Goal: Information Seeking & Learning: Learn about a topic

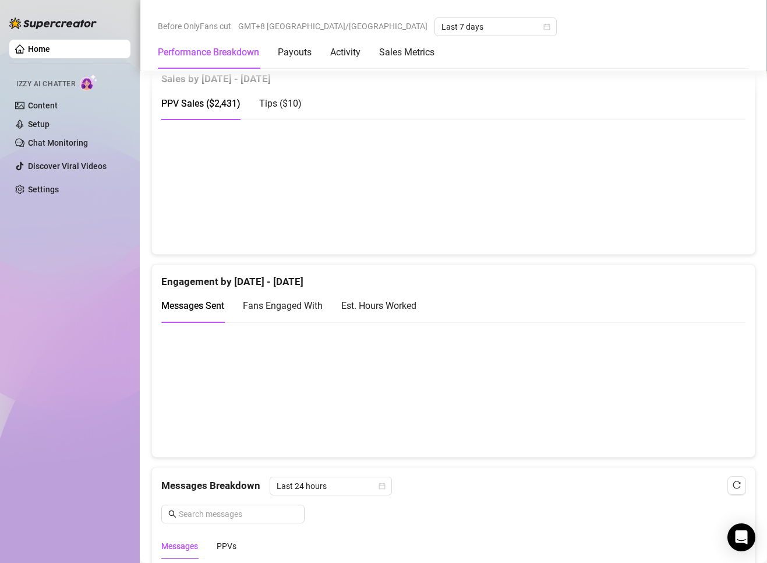
scroll to position [816, 0]
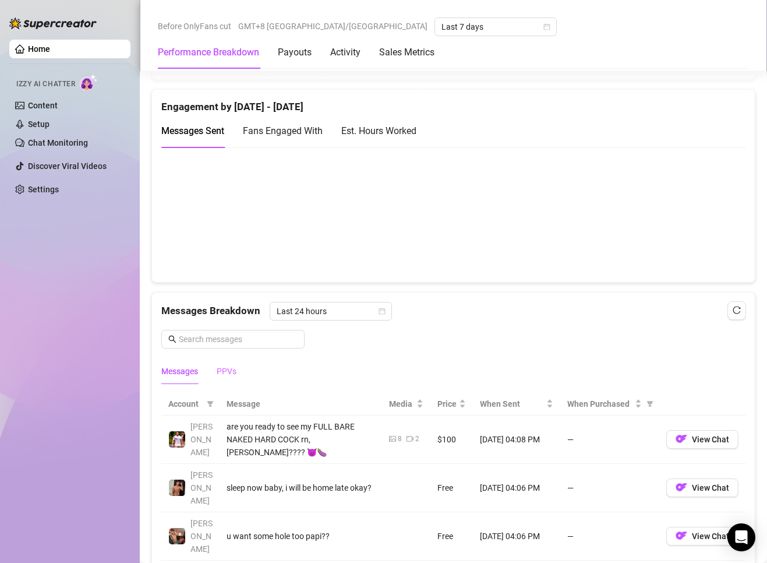
drag, startPoint x: 238, startPoint y: 362, endPoint x: 236, endPoint y: 368, distance: 6.1
click at [237, 366] on div "Messages PPVs" at bounding box center [453, 371] width 584 height 27
click at [235, 368] on div "PPVs" at bounding box center [227, 371] width 20 height 13
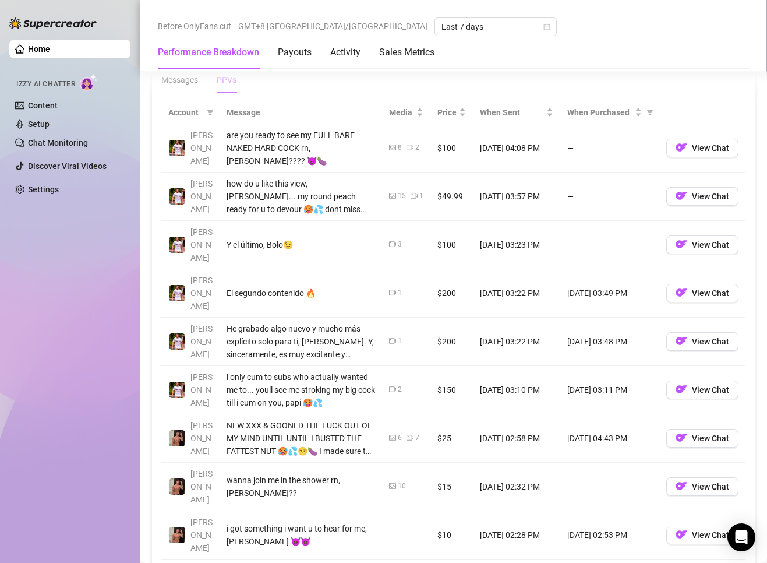
scroll to position [1224, 0]
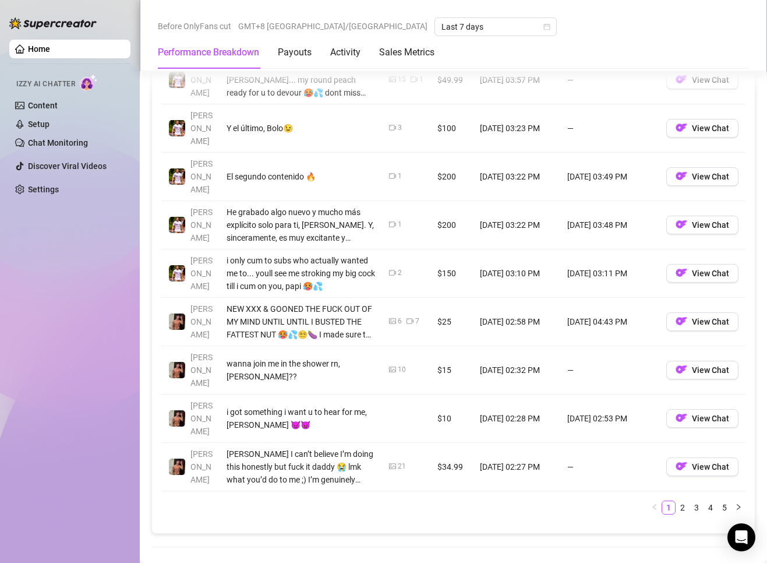
drag, startPoint x: 669, startPoint y: 460, endPoint x: 622, endPoint y: 469, distance: 48.1
click at [676, 501] on link "2" at bounding box center [682, 507] width 13 height 13
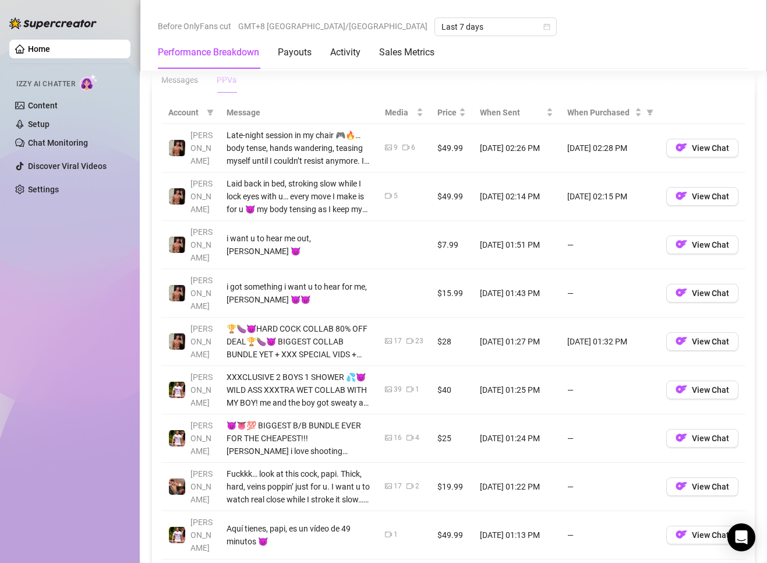
scroll to position [1165, 0]
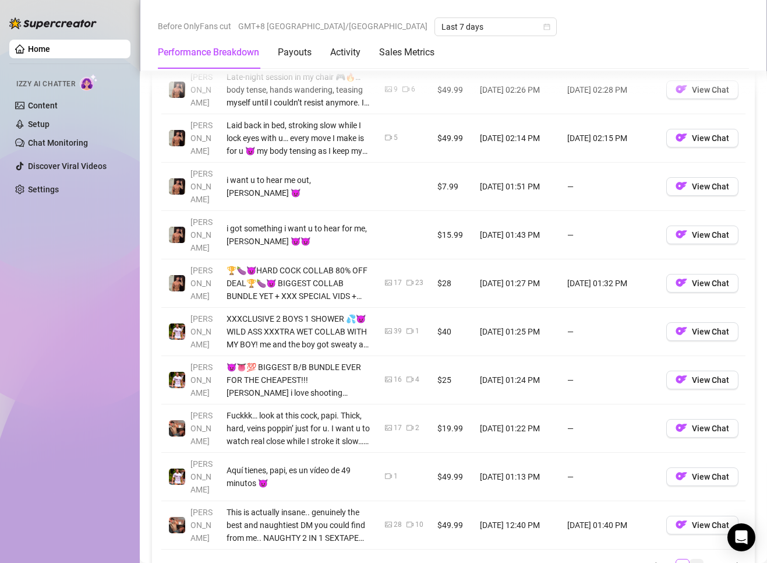
click at [686, 559] on link "3" at bounding box center [696, 565] width 13 height 13
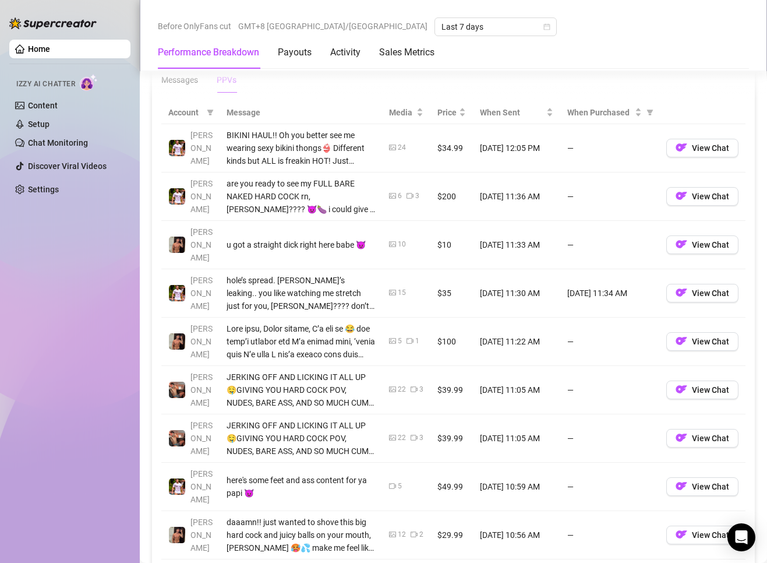
scroll to position [1224, 0]
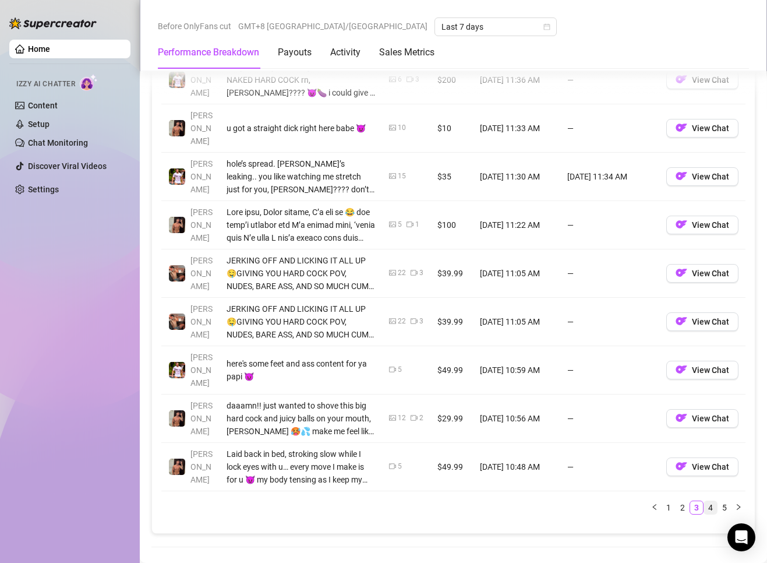
click at [686, 501] on link "4" at bounding box center [710, 507] width 13 height 13
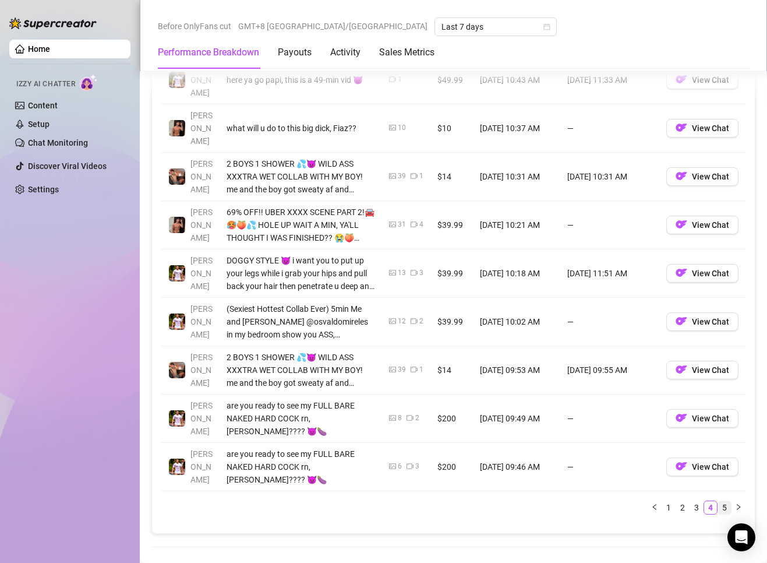
click at [686, 501] on link "5" at bounding box center [724, 507] width 13 height 13
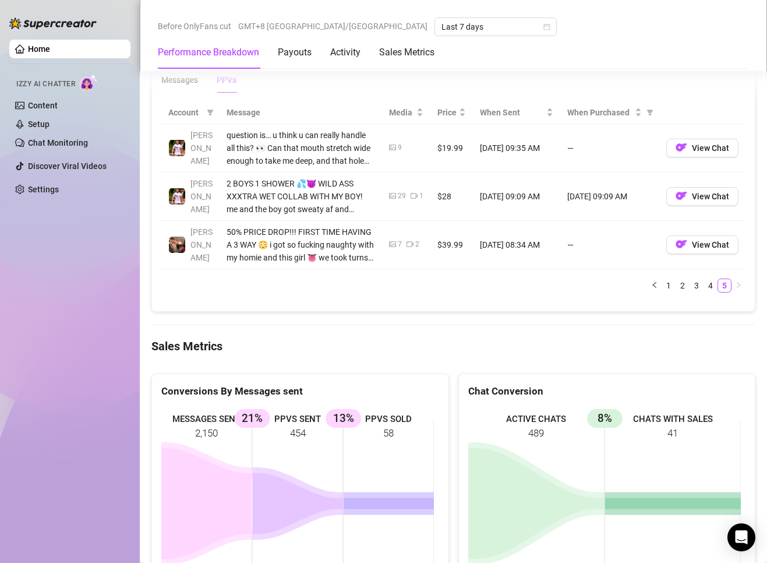
scroll to position [1049, 0]
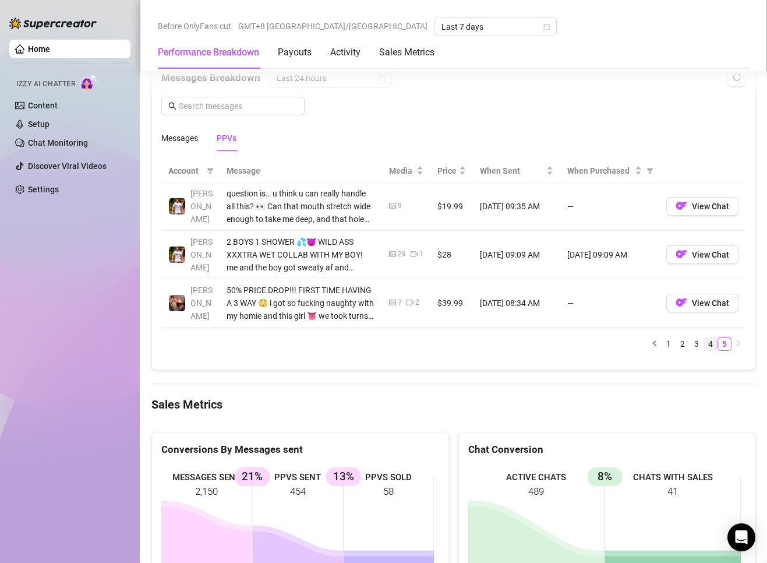
click at [686, 345] on link "4" at bounding box center [710, 343] width 13 height 13
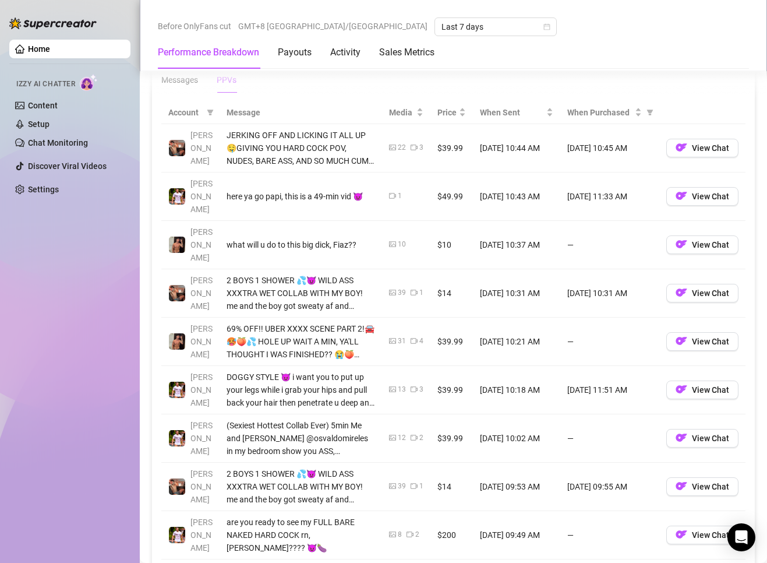
scroll to position [1224, 0]
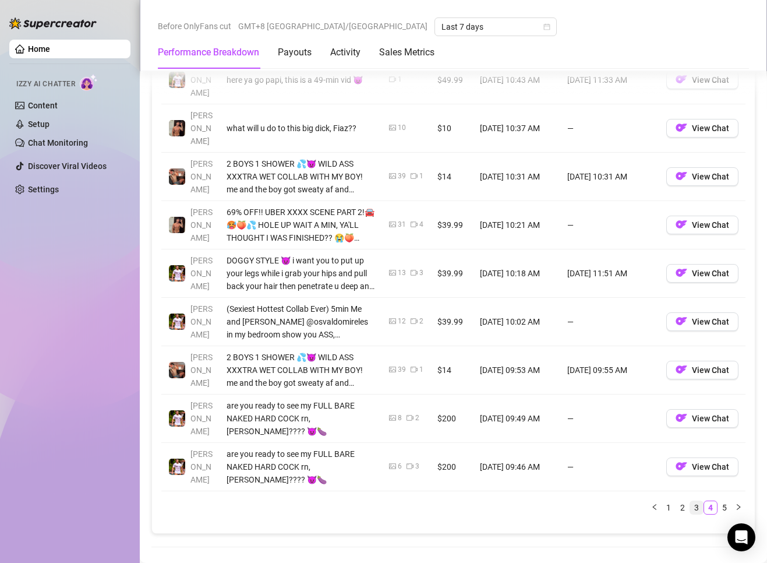
click at [686, 501] on link "3" at bounding box center [696, 507] width 13 height 13
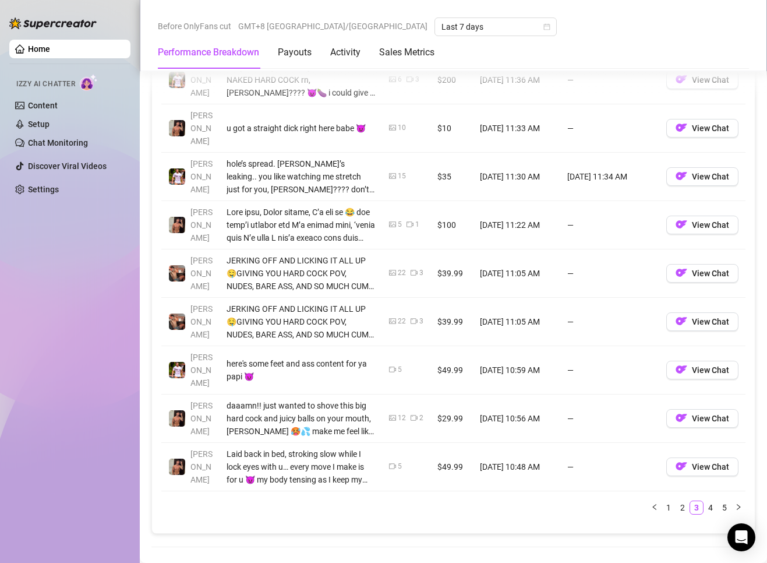
drag, startPoint x: 675, startPoint y: 482, endPoint x: 661, endPoint y: 471, distance: 17.5
click at [676, 501] on link "2" at bounding box center [682, 507] width 13 height 13
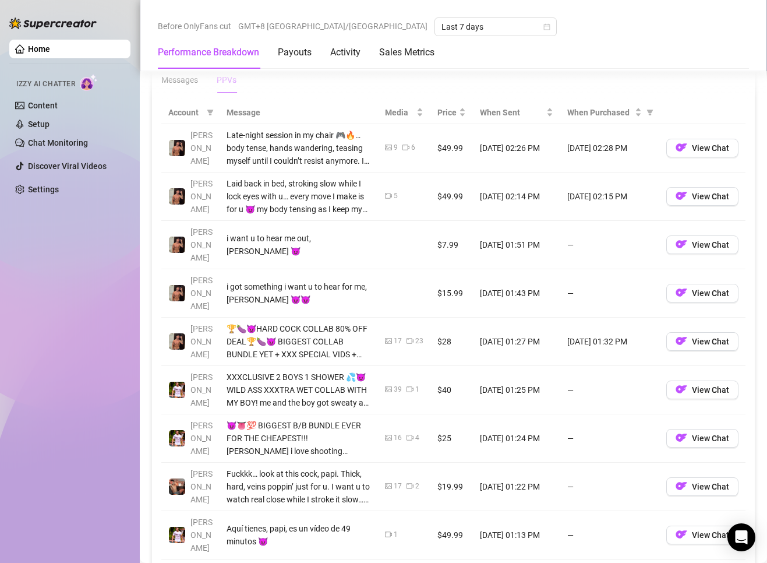
scroll to position [1282, 0]
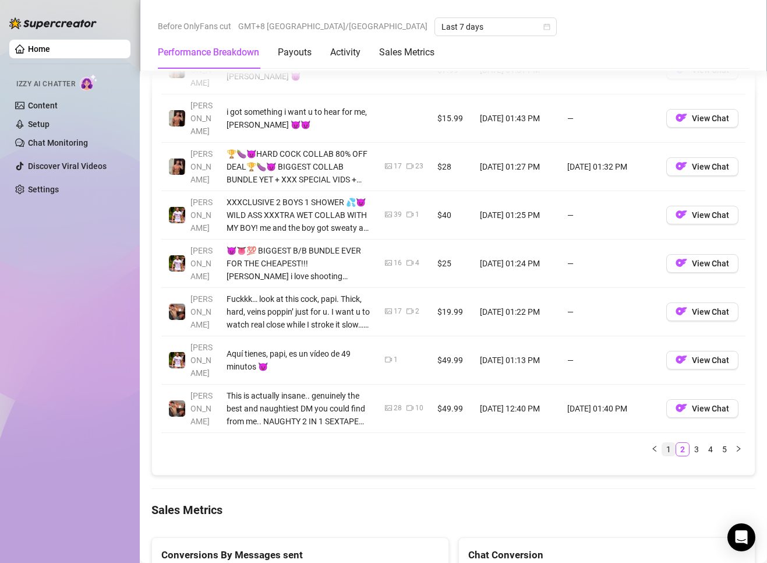
click at [664, 443] on link "1" at bounding box center [668, 449] width 13 height 13
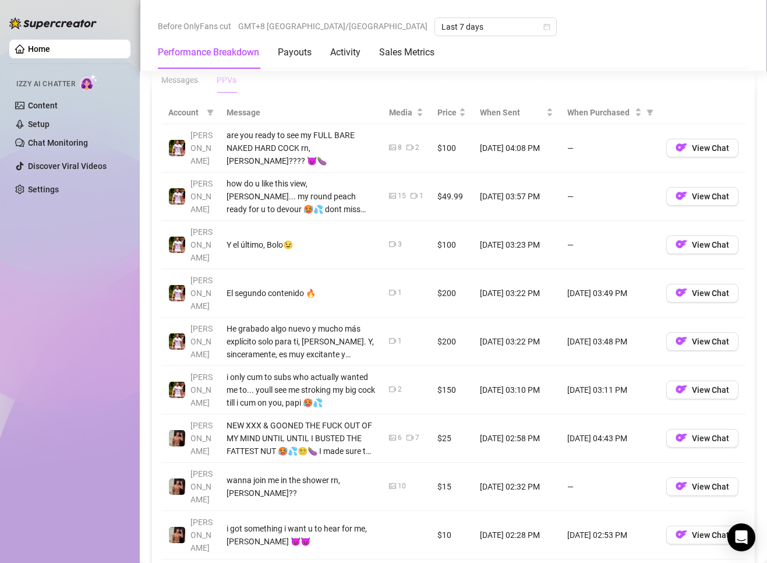
scroll to position [932, 0]
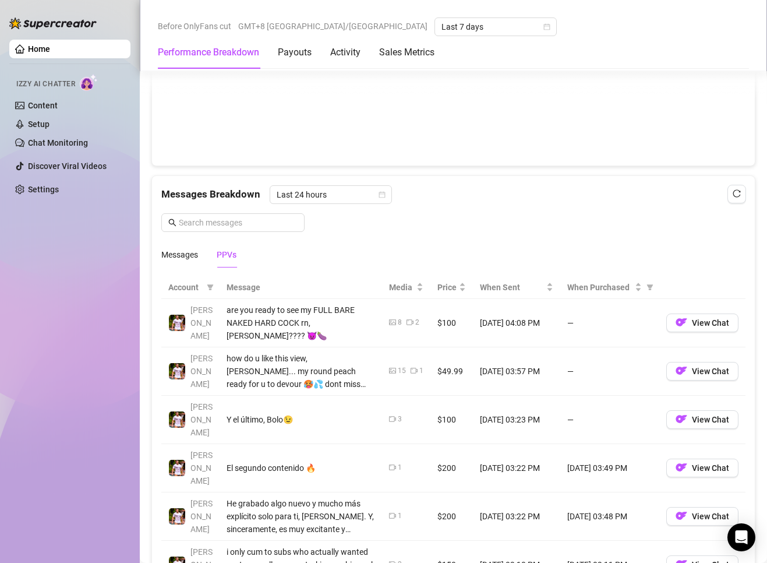
drag, startPoint x: 411, startPoint y: 234, endPoint x: 450, endPoint y: 304, distance: 80.4
click at [411, 235] on div "Messages Breakdown Last 24 hours Messages PPVs" at bounding box center [453, 226] width 584 height 82
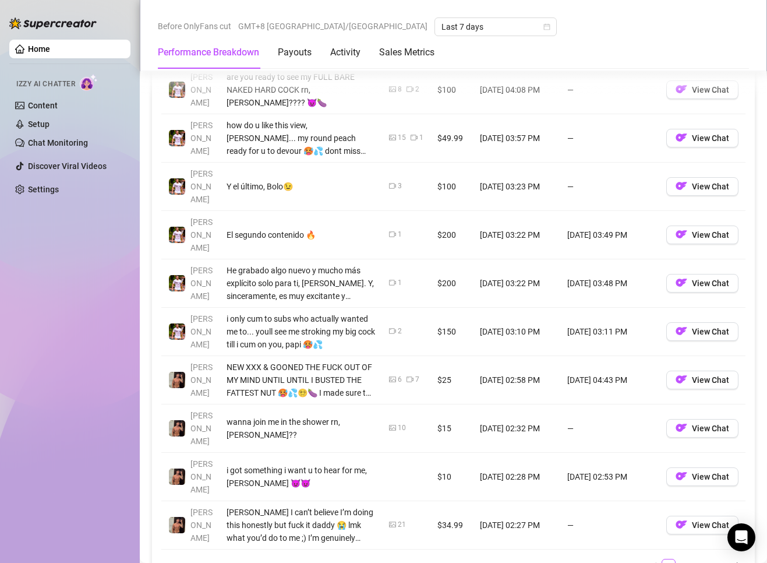
scroll to position [1224, 0]
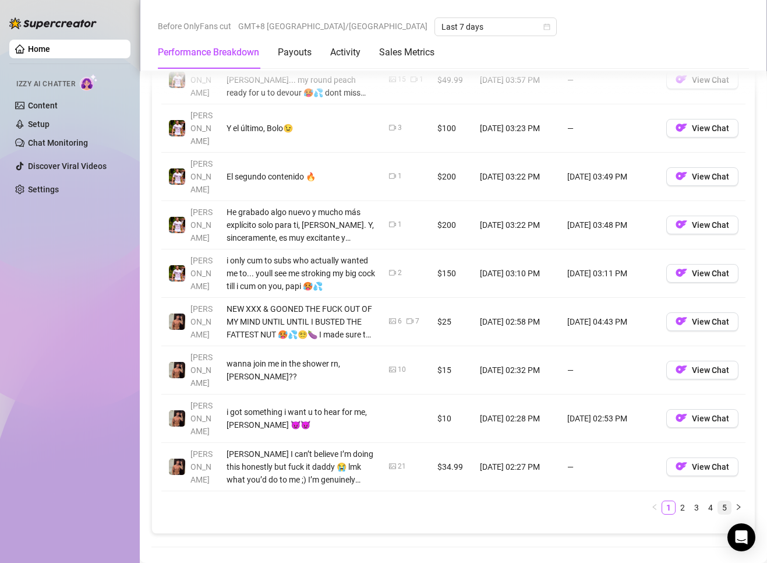
click at [686, 501] on link "5" at bounding box center [724, 507] width 13 height 13
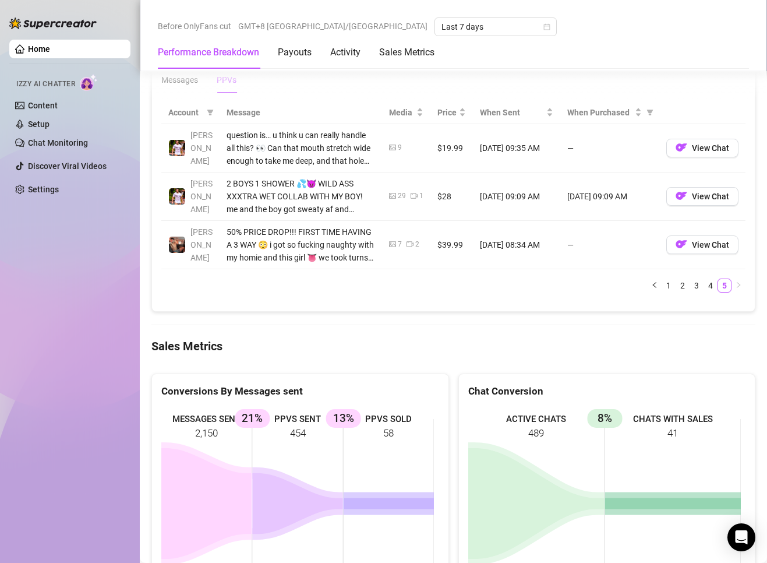
scroll to position [990, 0]
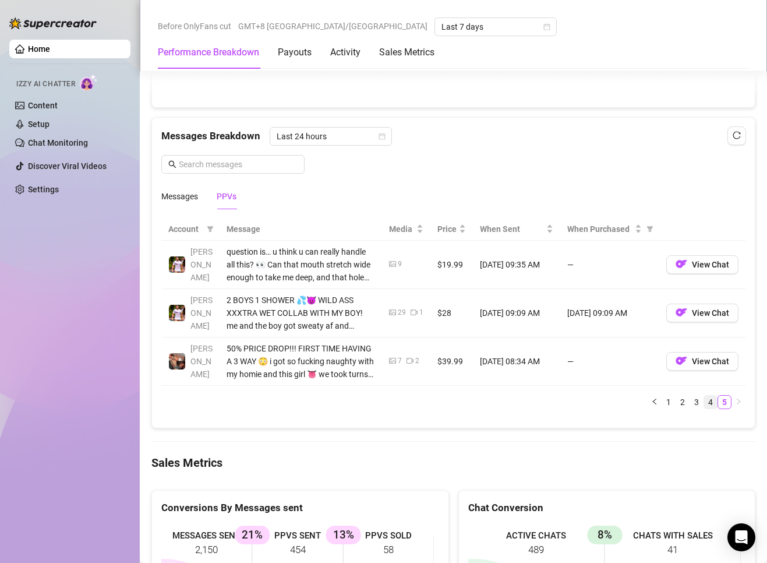
click at [686, 405] on link "4" at bounding box center [710, 402] width 13 height 13
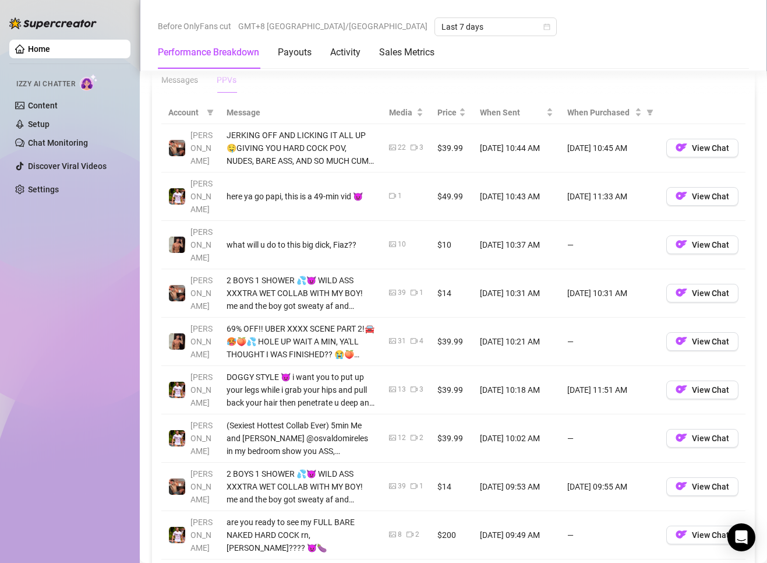
scroll to position [1224, 0]
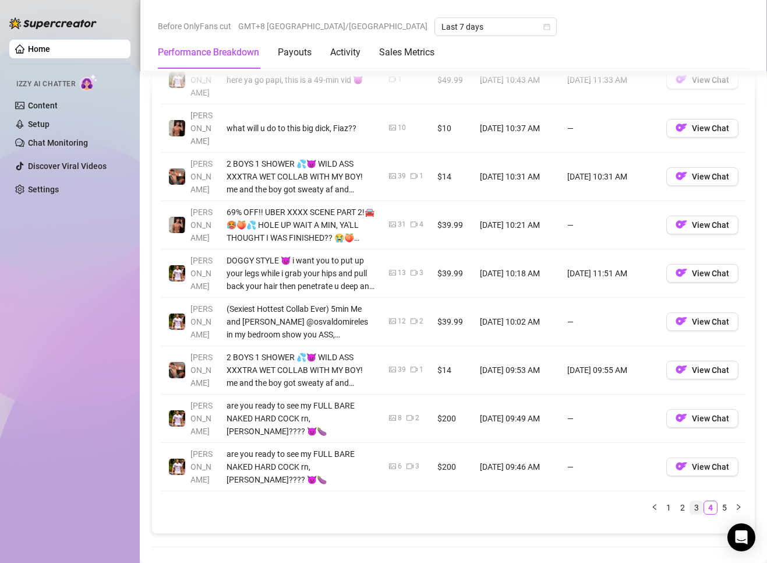
click at [686, 501] on link "3" at bounding box center [696, 507] width 13 height 13
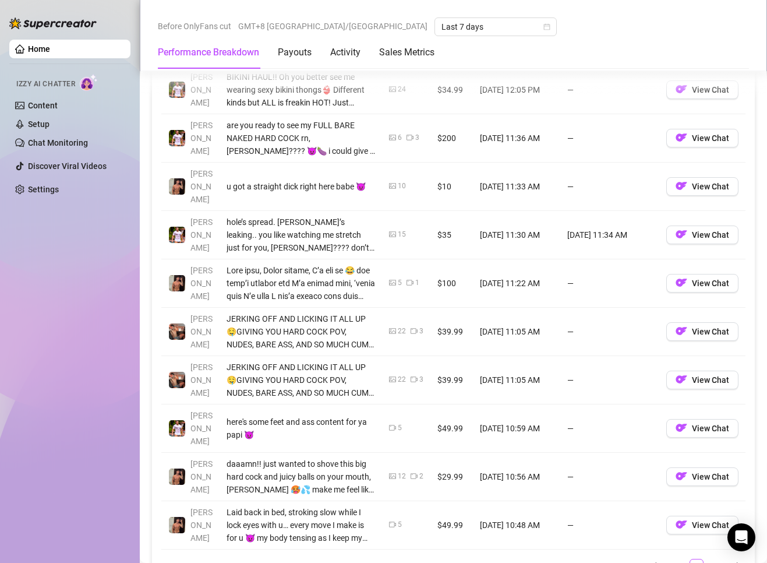
scroll to position [1282, 0]
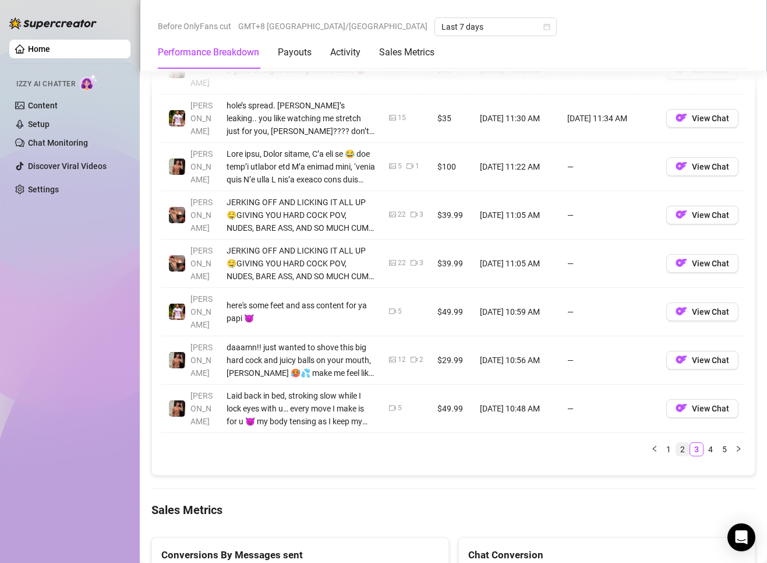
click at [676, 443] on link "2" at bounding box center [682, 449] width 13 height 13
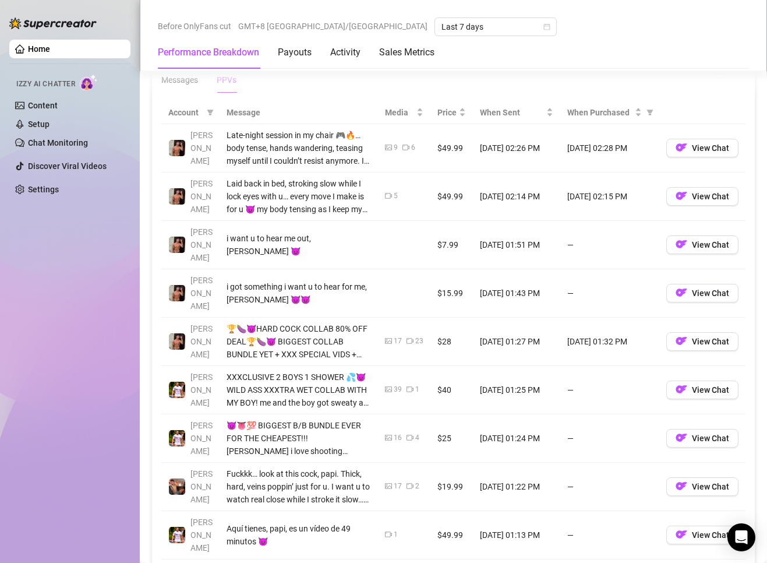
scroll to position [1224, 0]
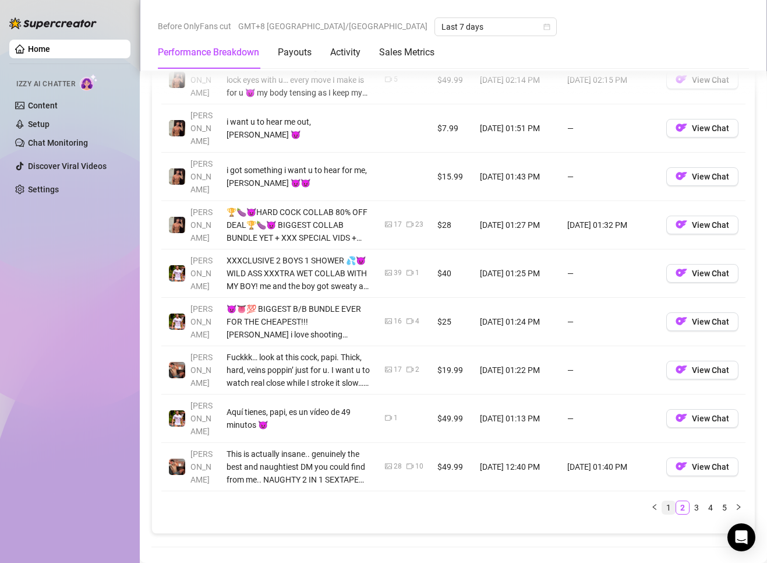
click at [664, 501] on link "1" at bounding box center [668, 507] width 13 height 13
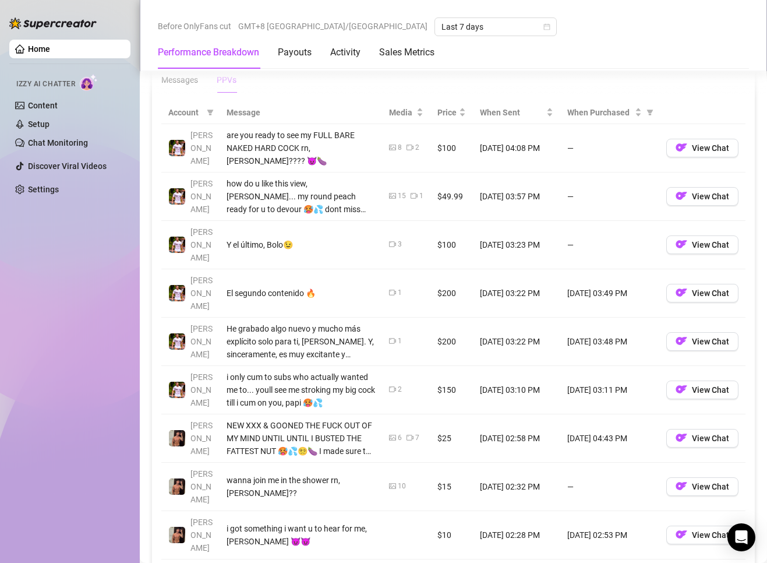
scroll to position [1398, 0]
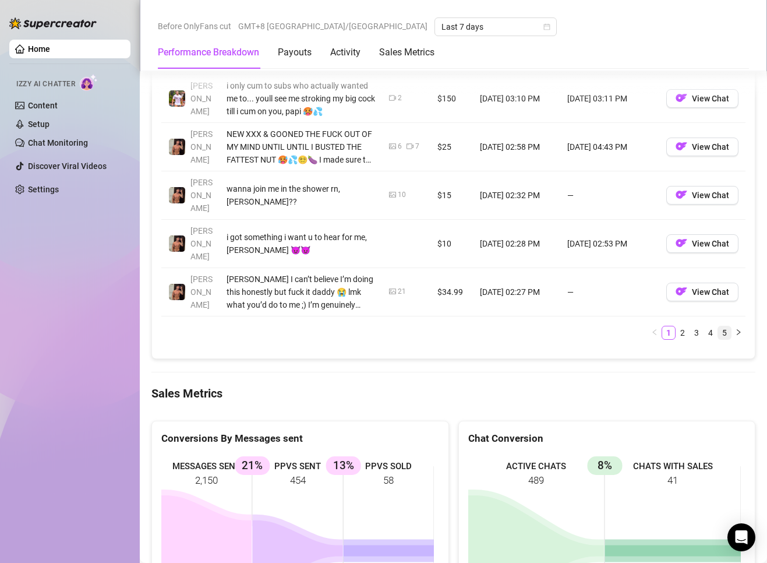
click at [686, 326] on link "5" at bounding box center [724, 332] width 13 height 13
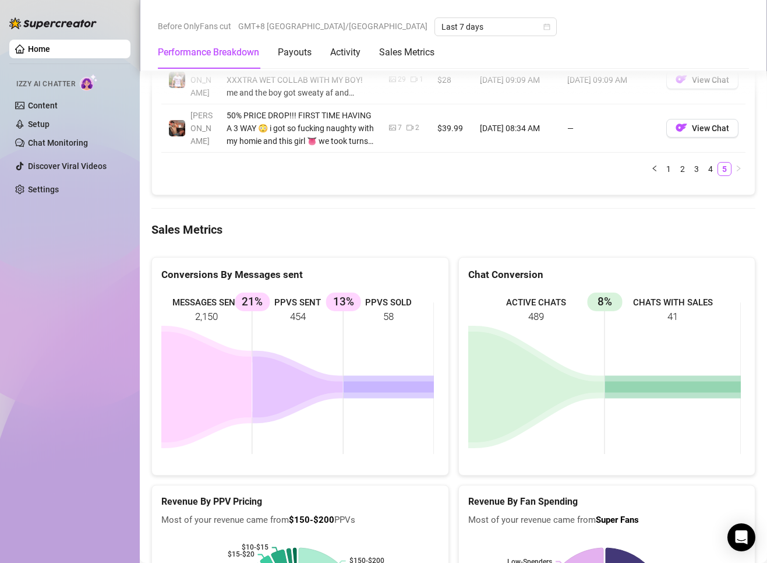
scroll to position [1107, 0]
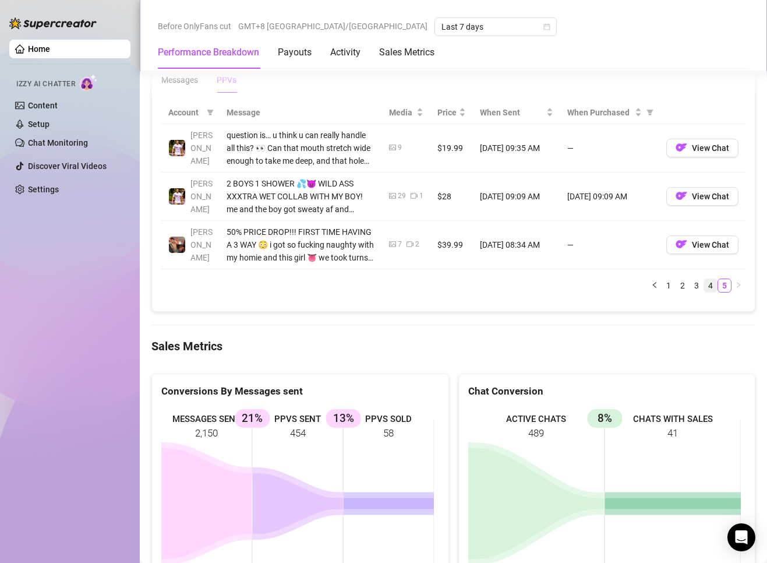
click at [686, 283] on link "4" at bounding box center [710, 285] width 13 height 13
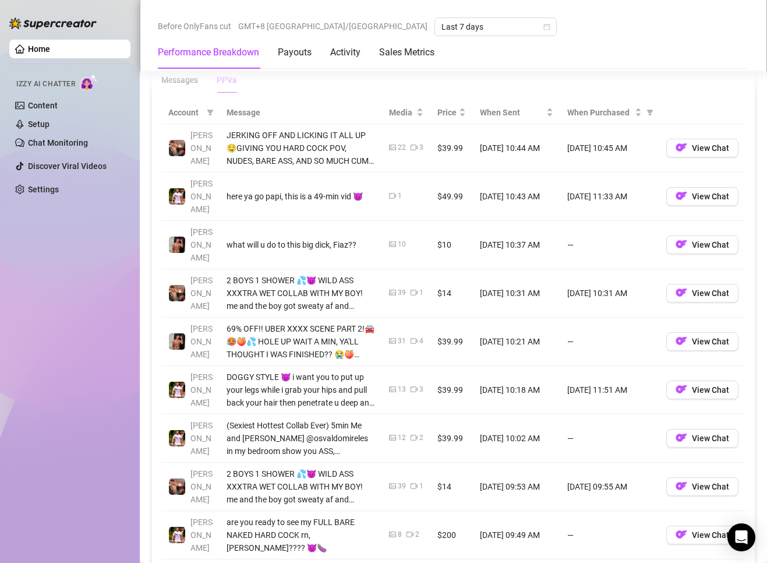
scroll to position [1340, 0]
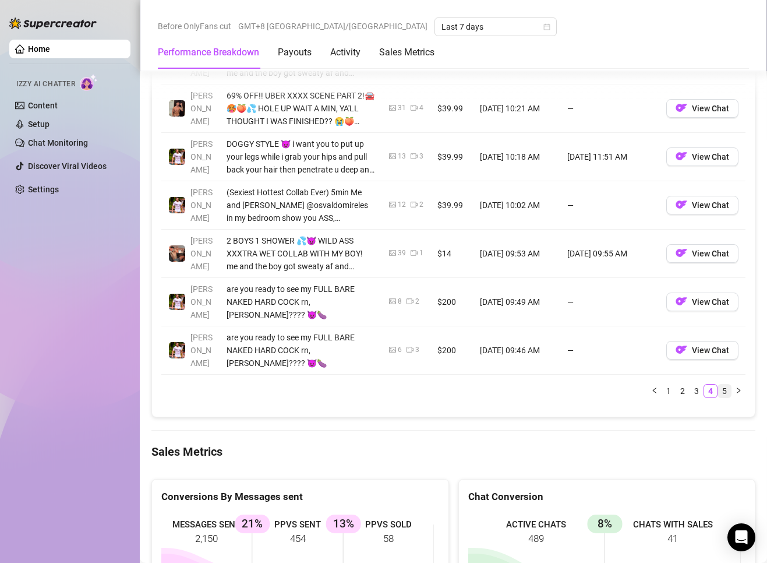
click at [686, 385] on link "5" at bounding box center [724, 391] width 13 height 13
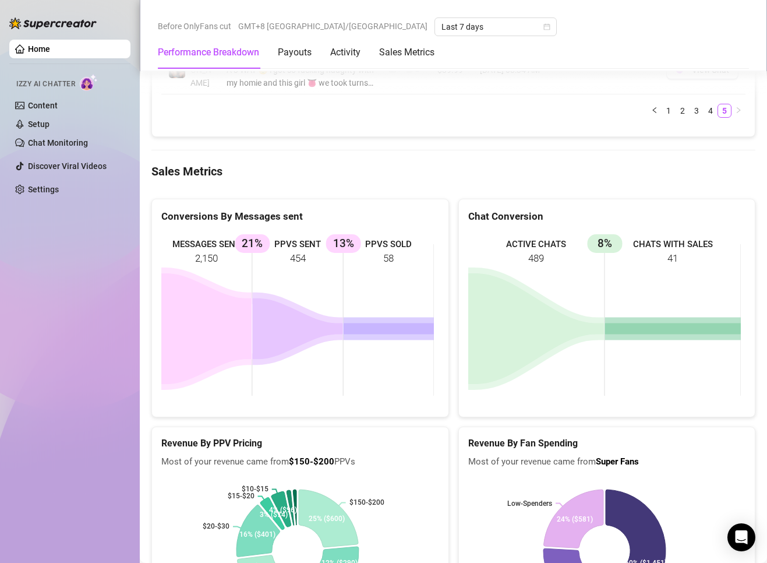
scroll to position [1049, 0]
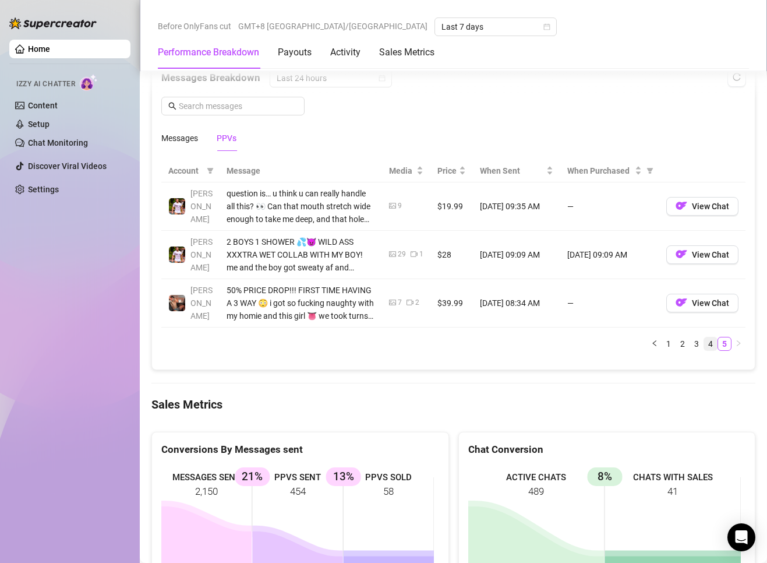
click at [686, 350] on link "4" at bounding box center [710, 343] width 13 height 13
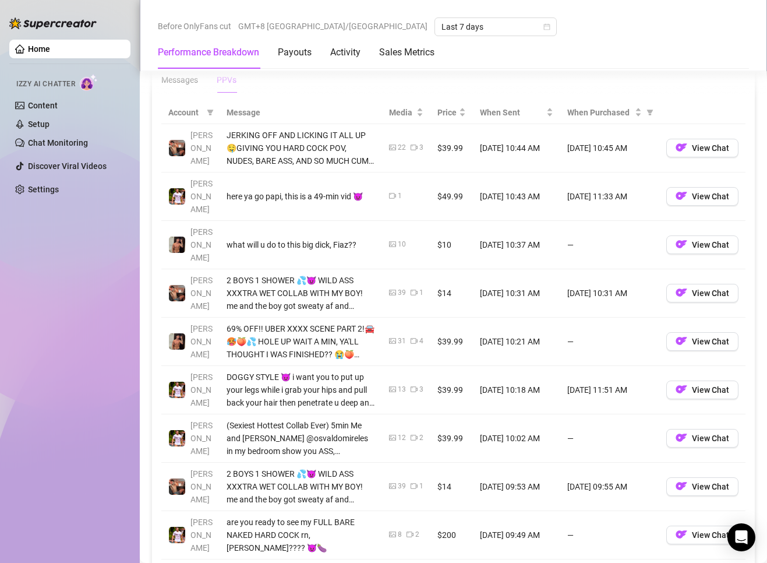
scroll to position [1282, 0]
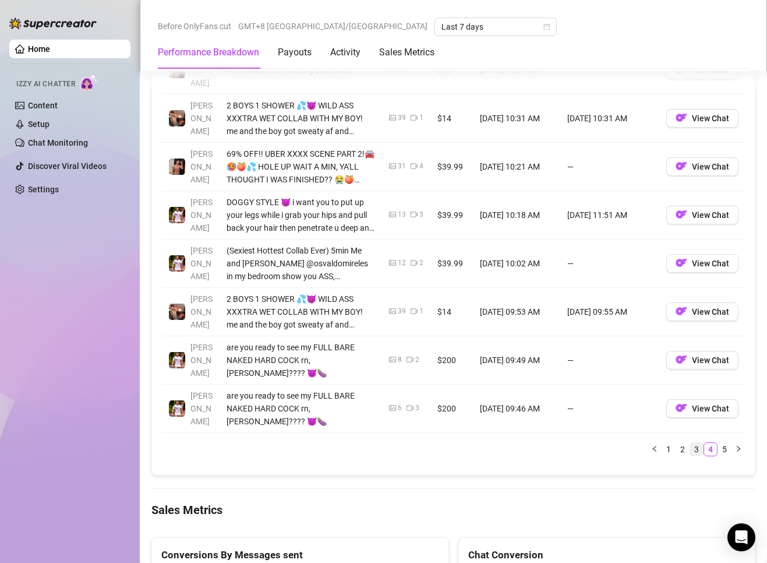
click at [686, 443] on link "3" at bounding box center [696, 449] width 13 height 13
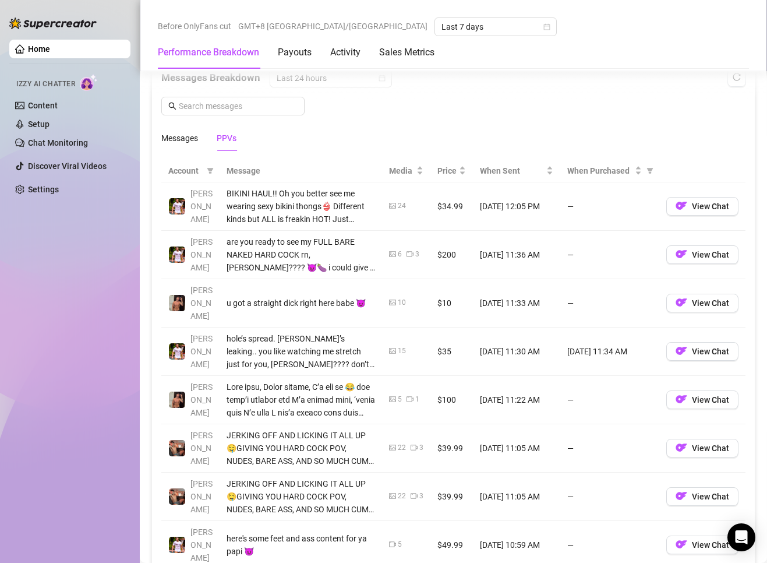
scroll to position [1224, 0]
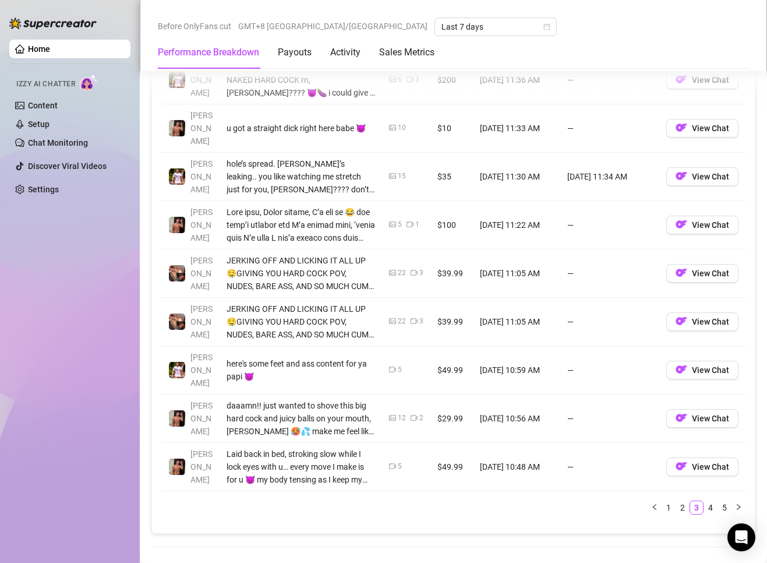
drag, startPoint x: 675, startPoint y: 481, endPoint x: 665, endPoint y: 478, distance: 10.5
click at [676, 501] on link "2" at bounding box center [682, 507] width 13 height 13
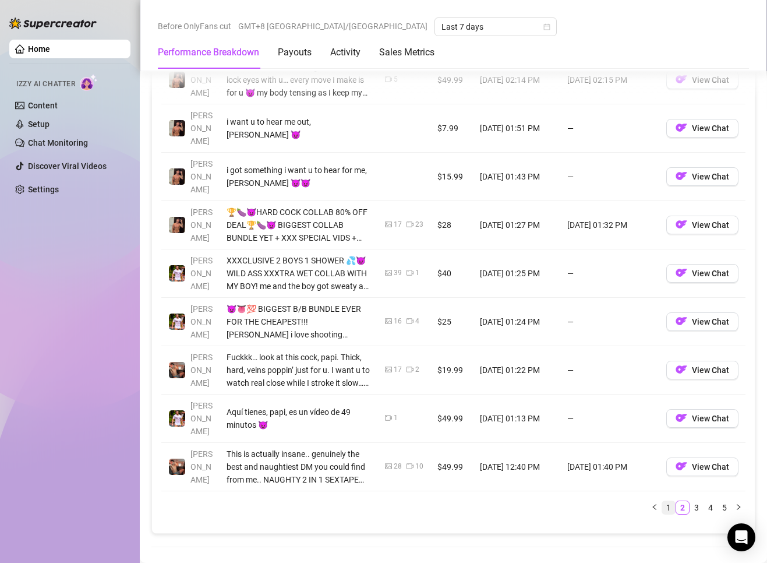
click at [662, 501] on link "1" at bounding box center [668, 507] width 13 height 13
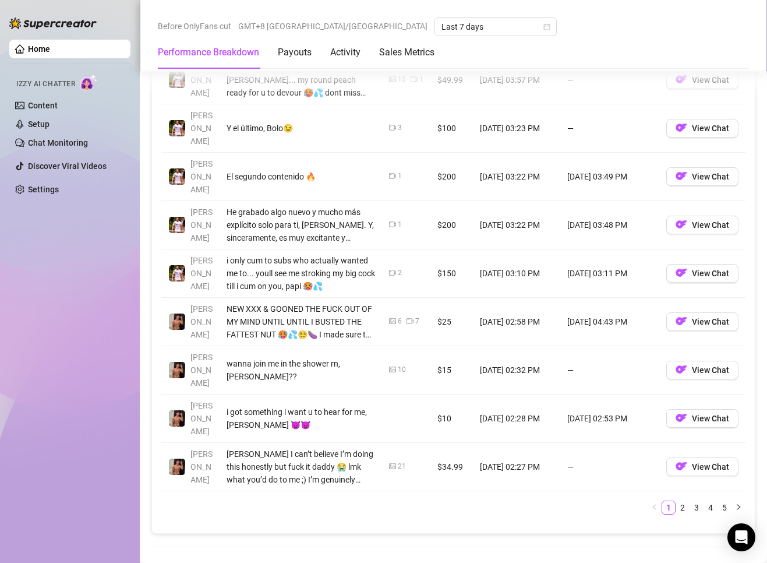
scroll to position [1165, 0]
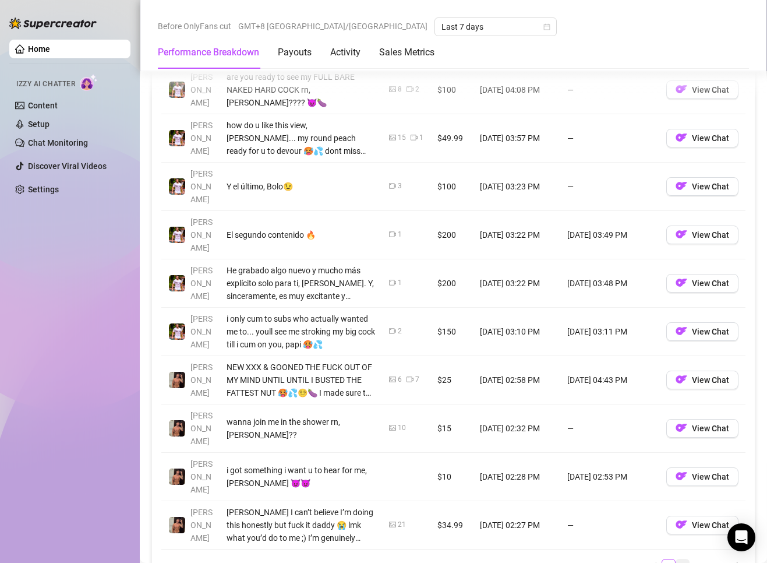
click at [676, 559] on link "2" at bounding box center [682, 565] width 13 height 13
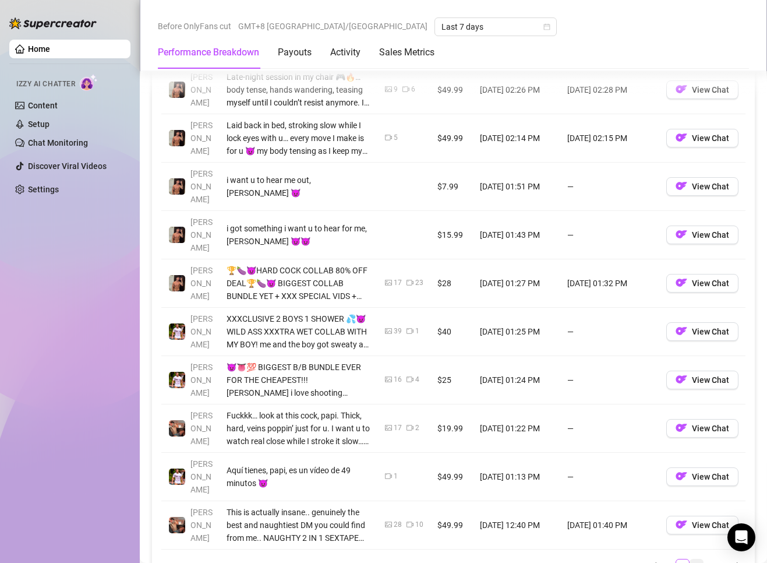
click at [686, 559] on link "3" at bounding box center [696, 565] width 13 height 13
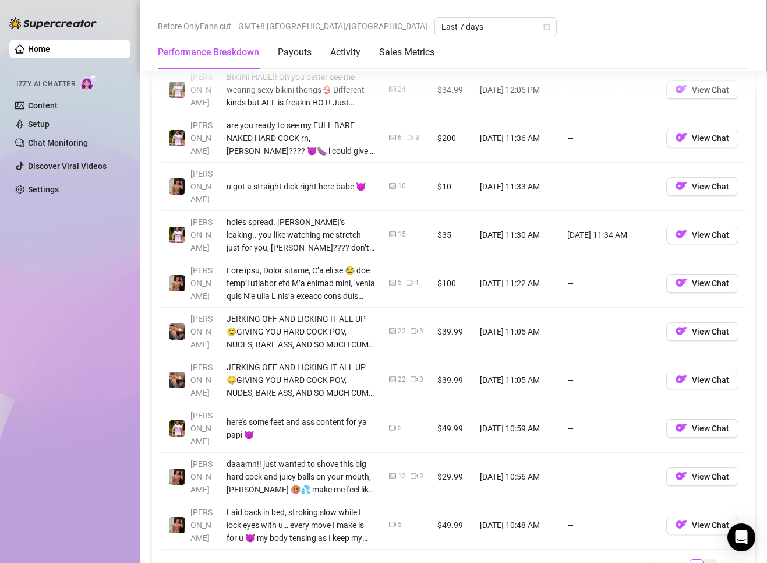
click at [686, 559] on link "4" at bounding box center [710, 565] width 13 height 13
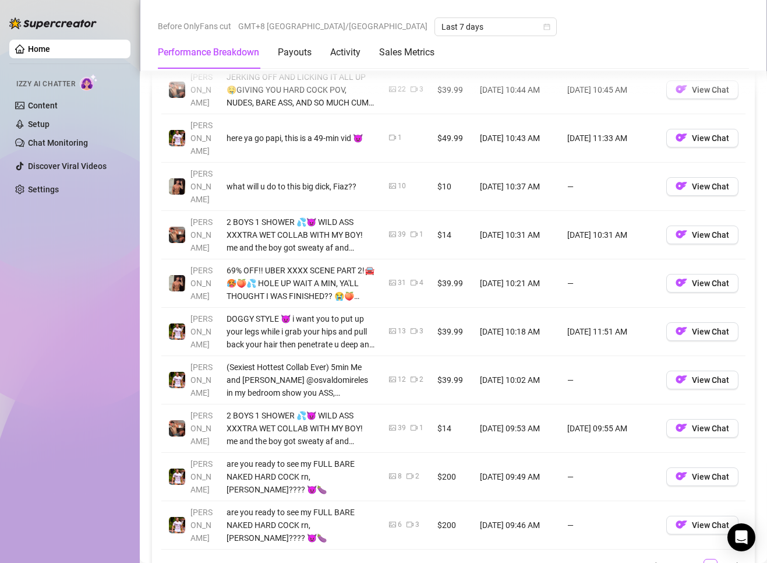
click at [686, 559] on link "3" at bounding box center [696, 565] width 13 height 13
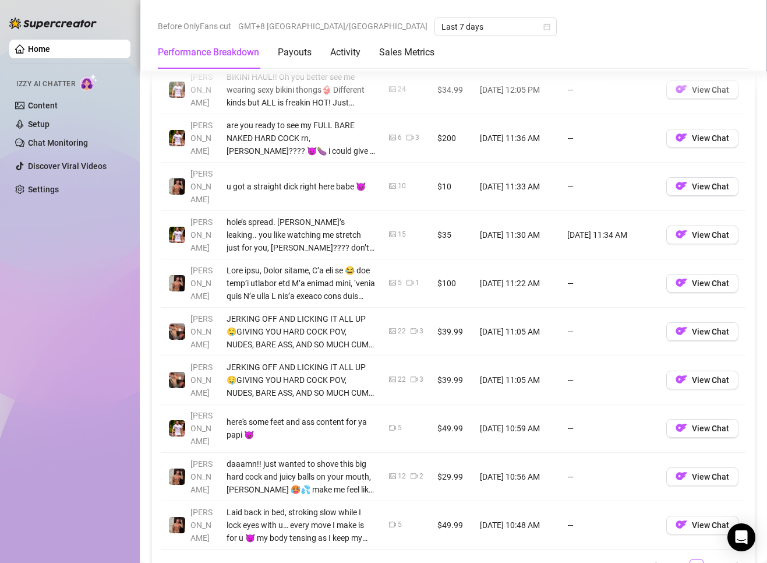
click at [676, 559] on link "2" at bounding box center [682, 565] width 13 height 13
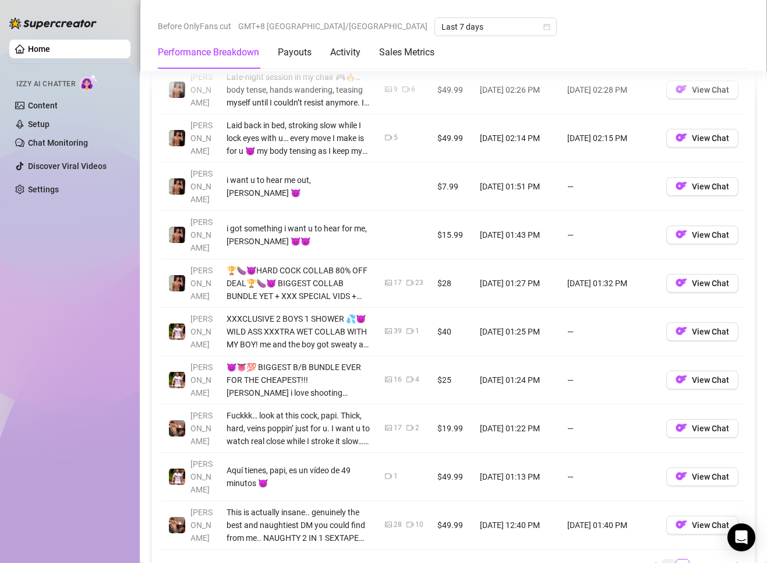
click at [662, 559] on link "1" at bounding box center [668, 565] width 13 height 13
